Goal: Use online tool/utility: Utilize a website feature to perform a specific function

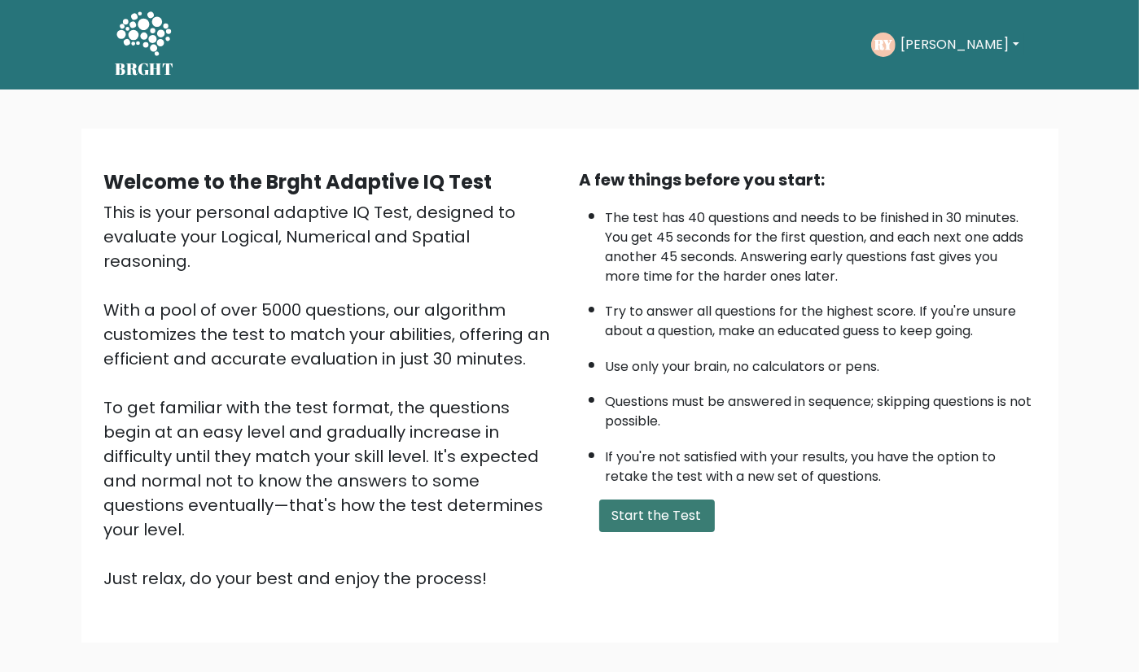
click at [674, 512] on button "Start the Test" at bounding box center [657, 516] width 116 height 33
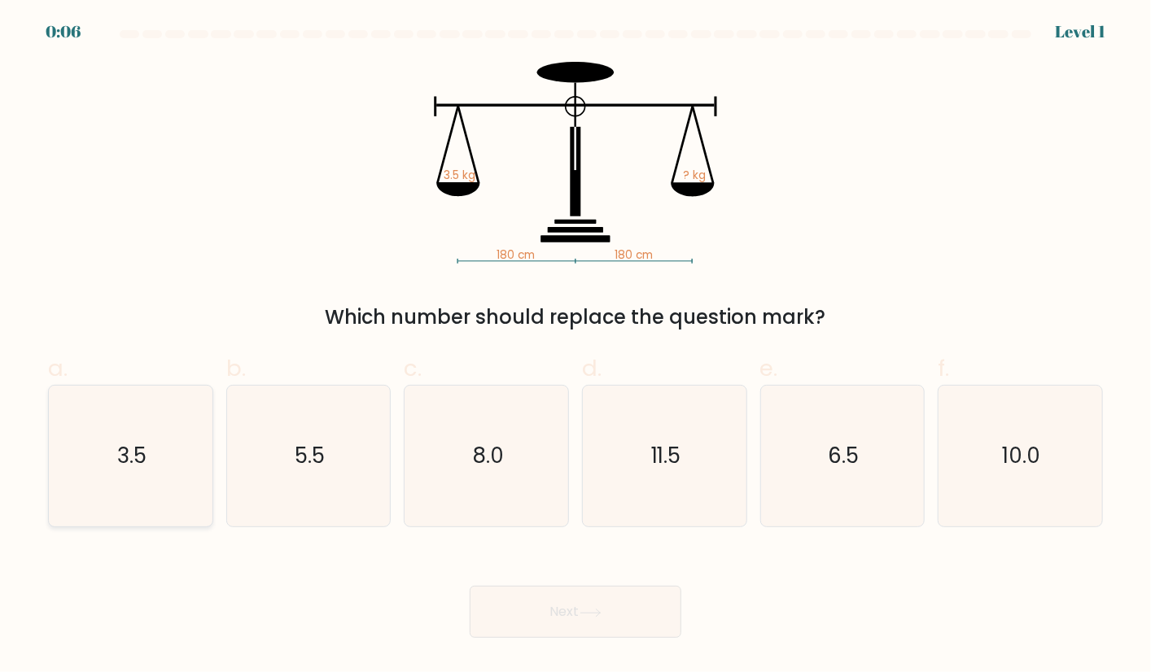
click at [149, 467] on icon "3.5" at bounding box center [130, 456] width 141 height 141
click at [575, 347] on input "a. 3.5" at bounding box center [575, 341] width 1 height 11
radio input "true"
click at [563, 614] on button "Next" at bounding box center [576, 612] width 212 height 52
